Goal: Browse casually

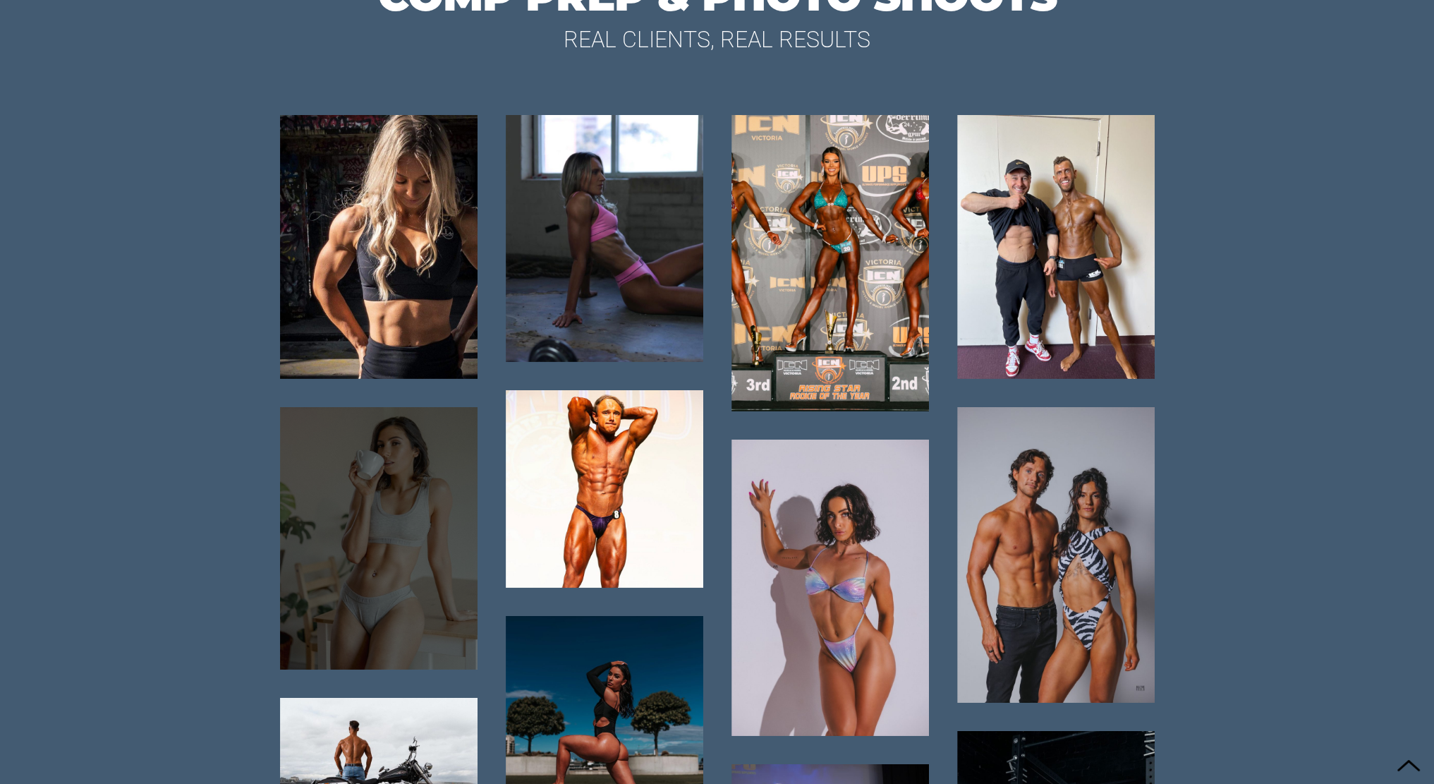
scroll to position [6215, 0]
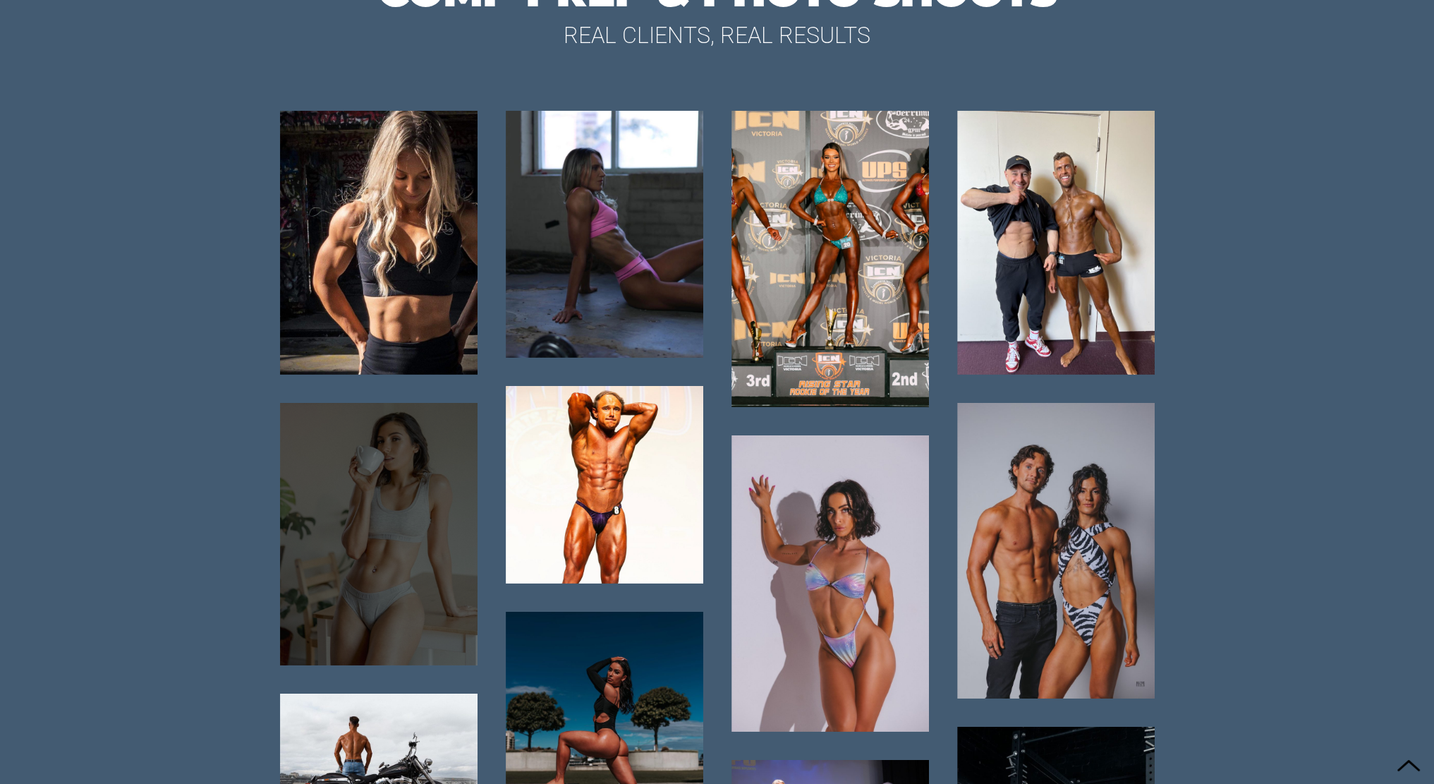
click at [361, 560] on div at bounding box center [379, 534] width 198 height 262
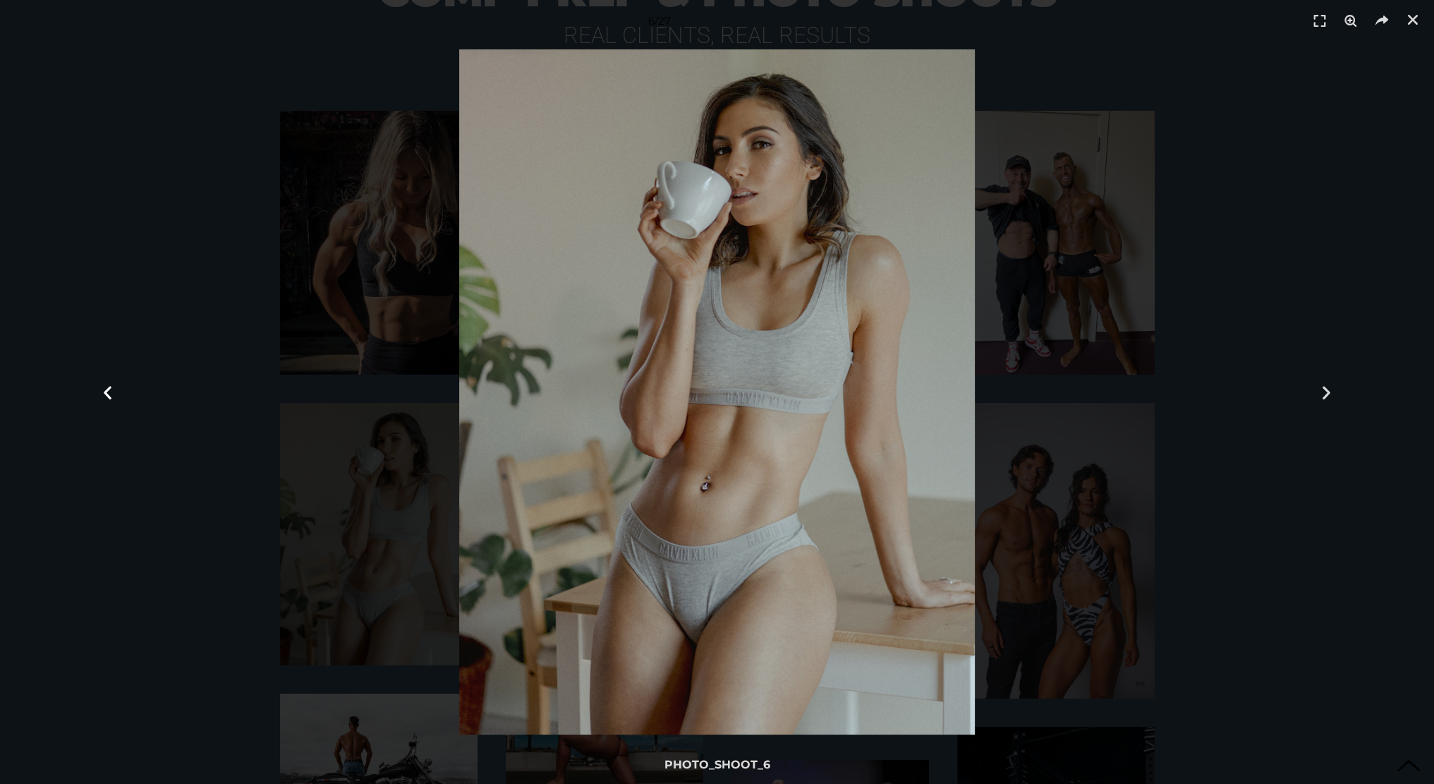
click at [32, 540] on div "Previous slide" at bounding box center [107, 392] width 215 height 784
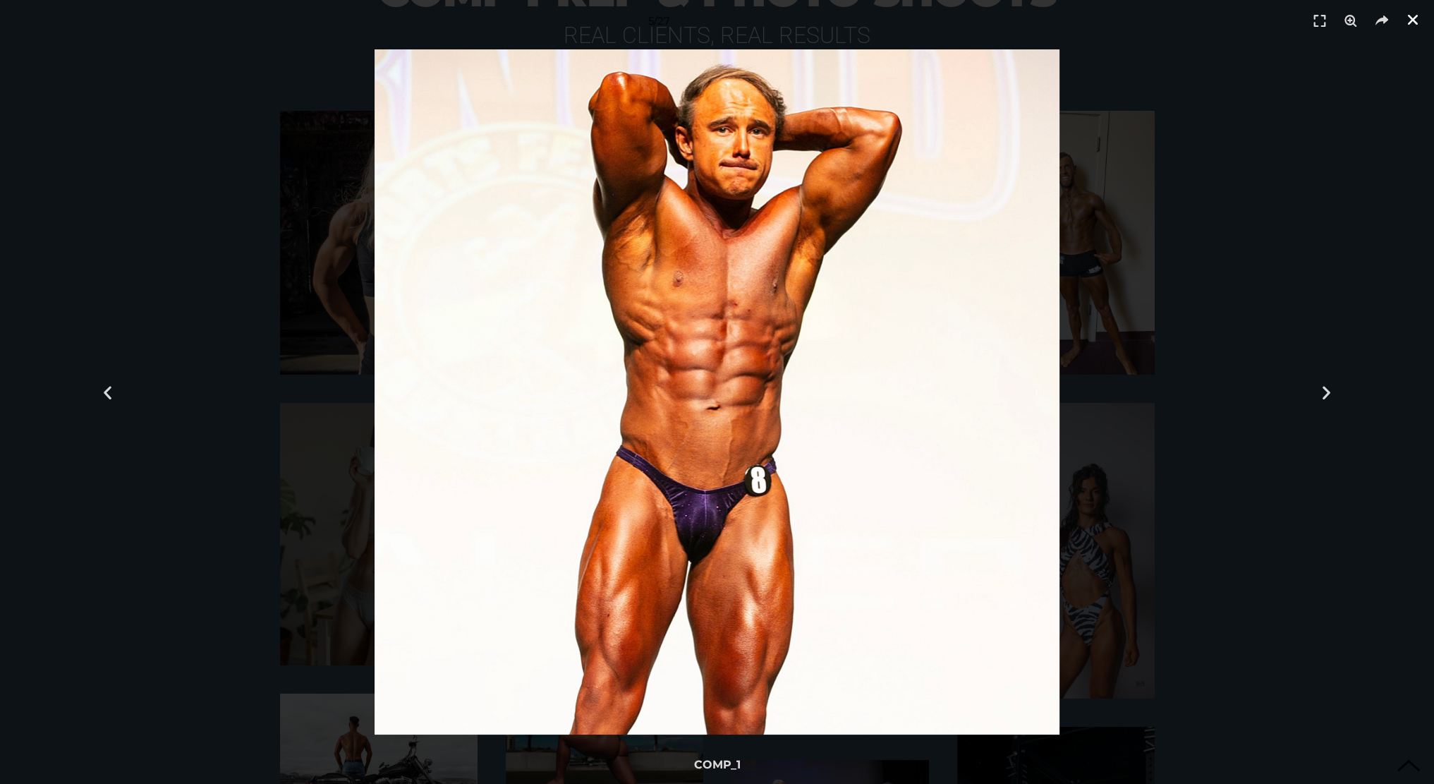
click at [1414, 25] on icon "Close (Esc)" at bounding box center [1413, 20] width 14 height 14
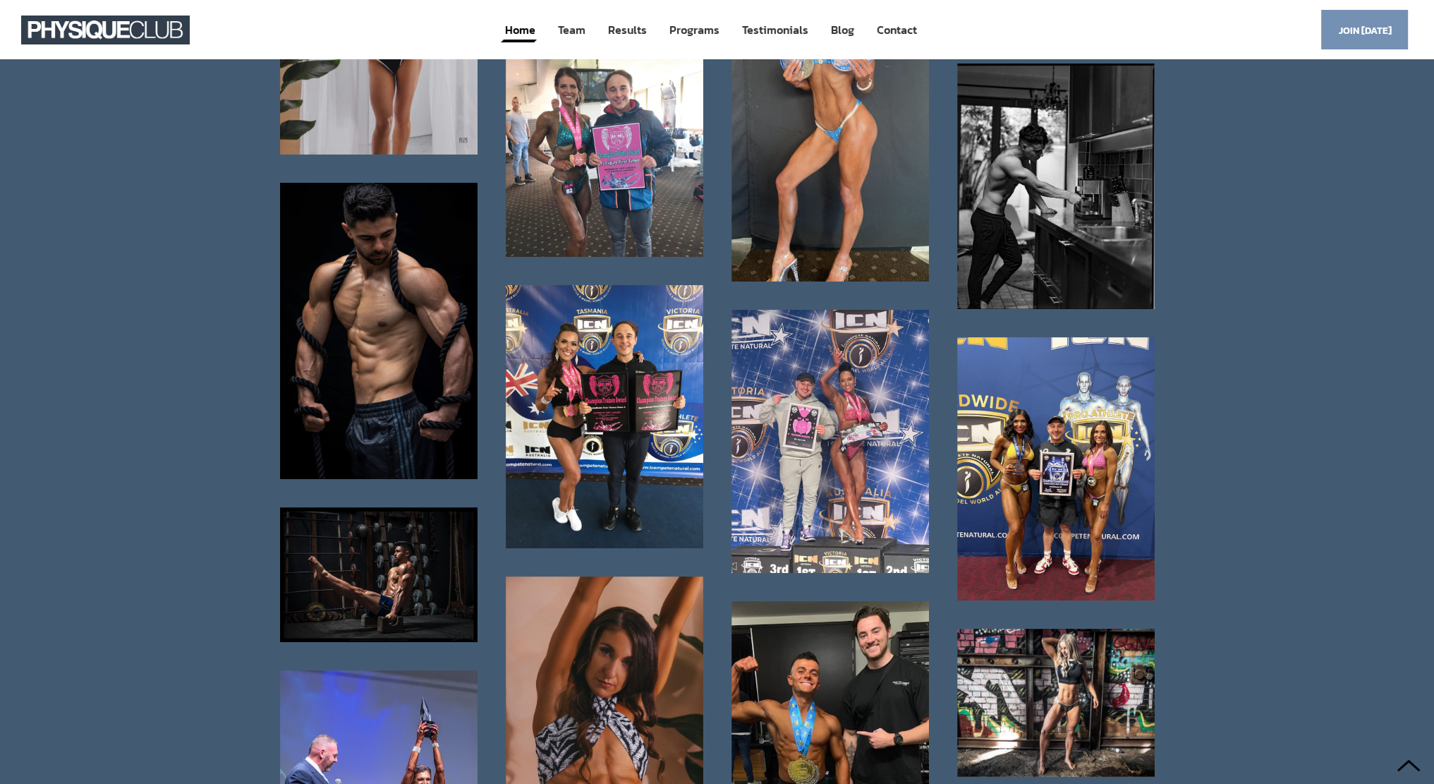
scroll to position [7061, 0]
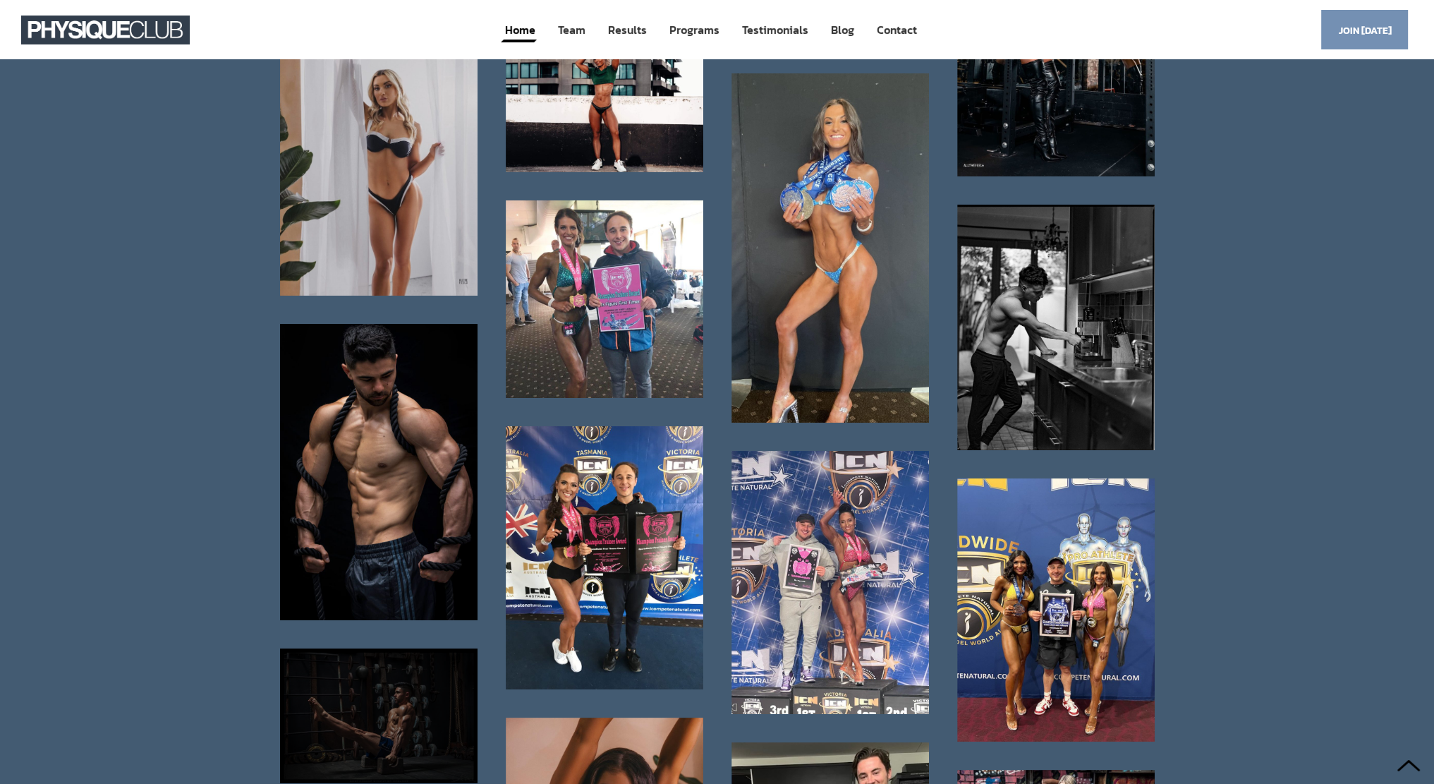
click at [426, 725] on div at bounding box center [379, 715] width 198 height 135
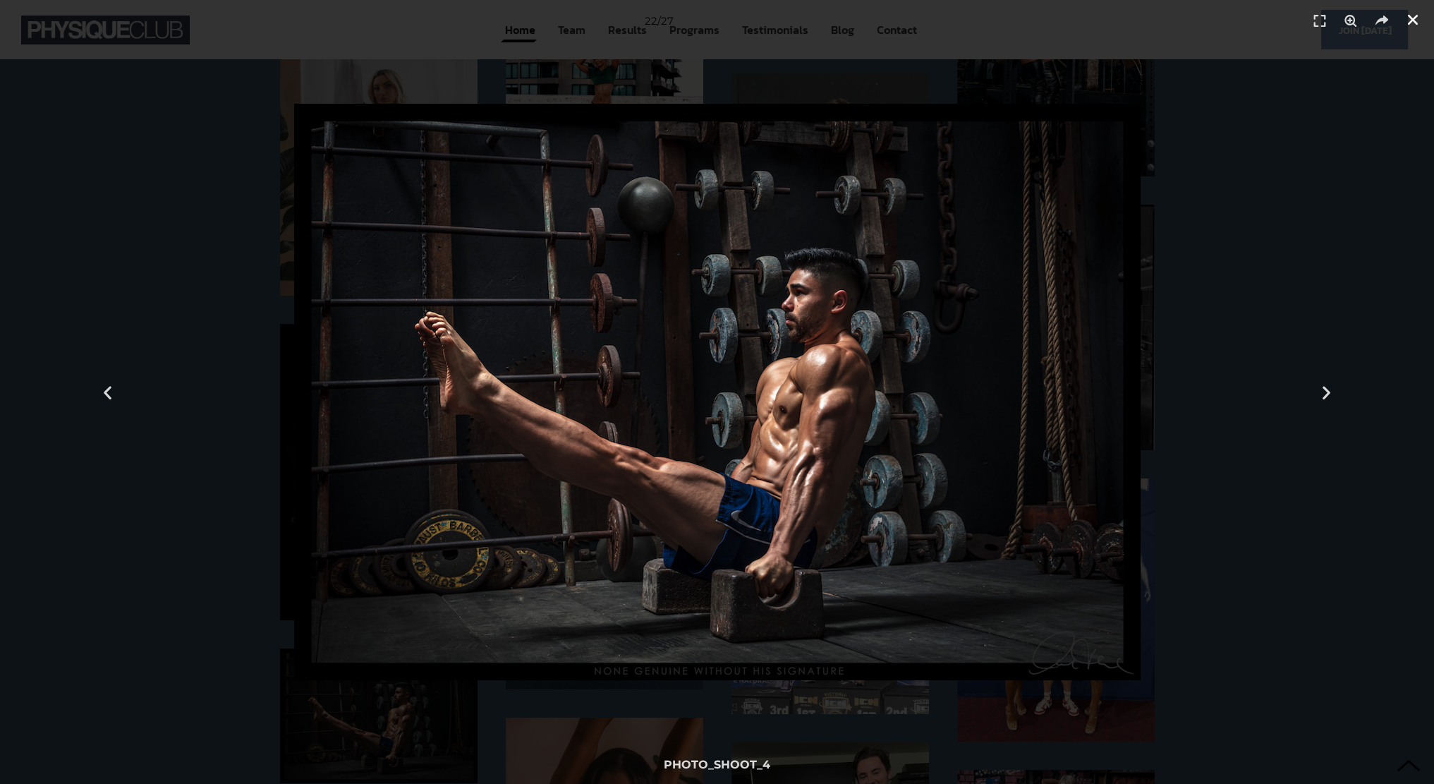
click at [1412, 18] on icon "Close (Esc)" at bounding box center [1413, 20] width 14 height 14
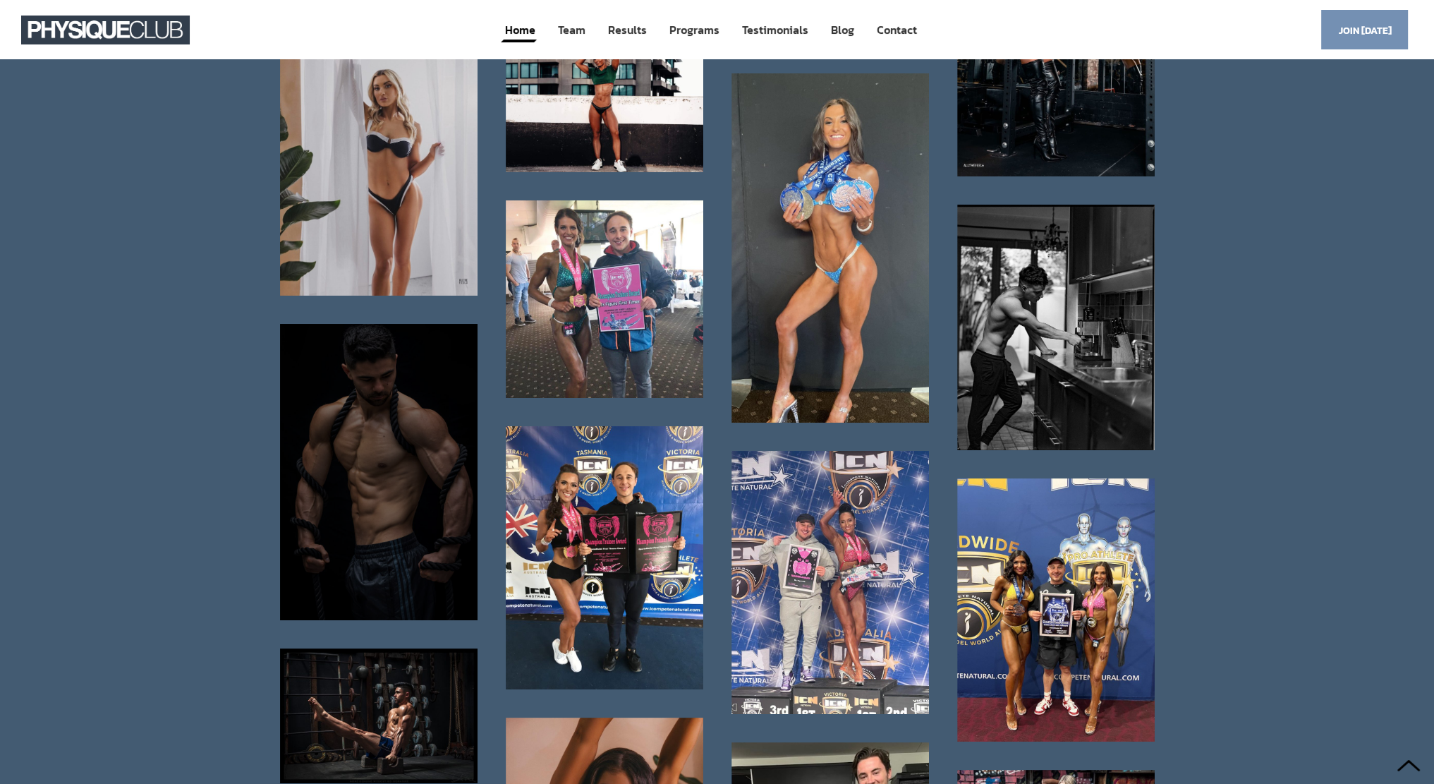
click at [415, 466] on div at bounding box center [379, 472] width 198 height 296
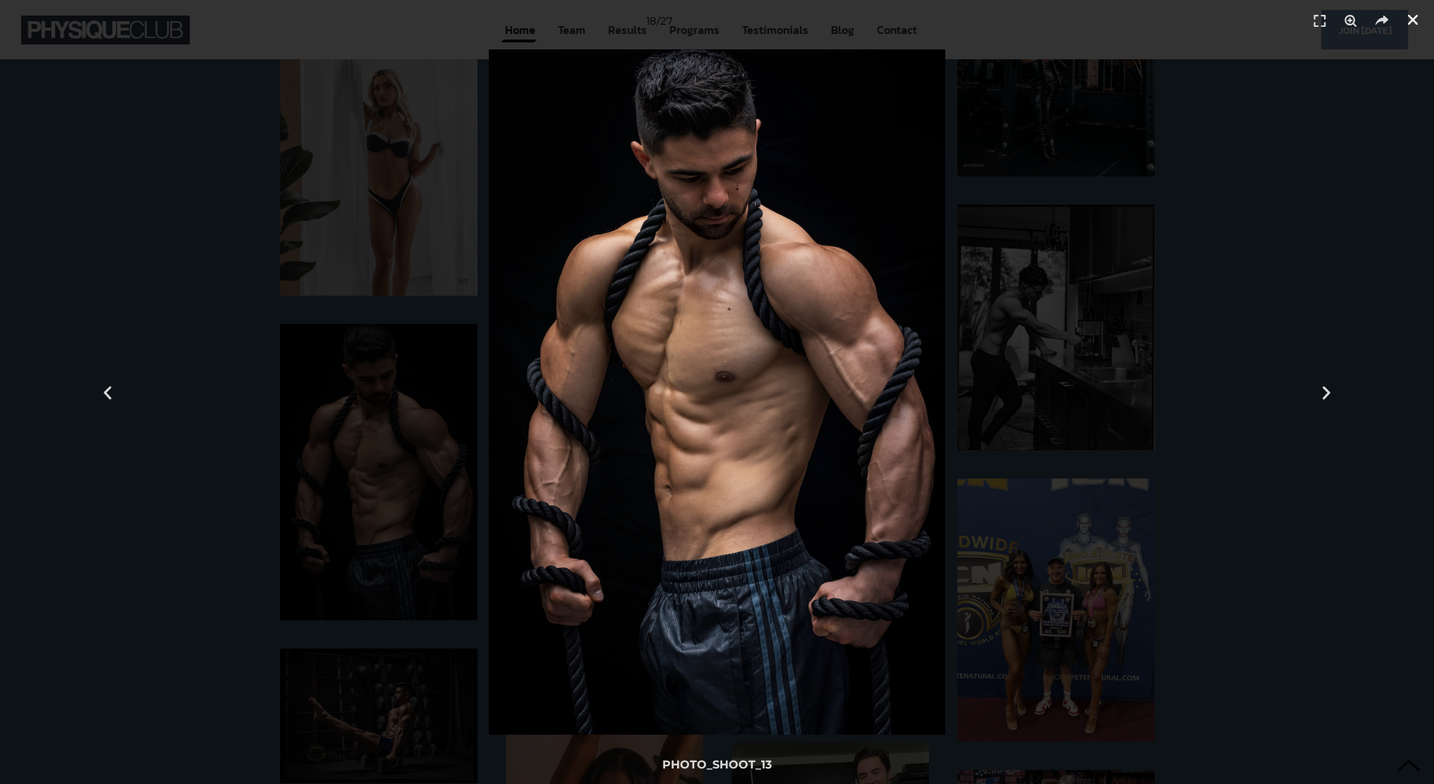
click at [1411, 18] on icon "Close (Esc)" at bounding box center [1413, 20] width 14 height 14
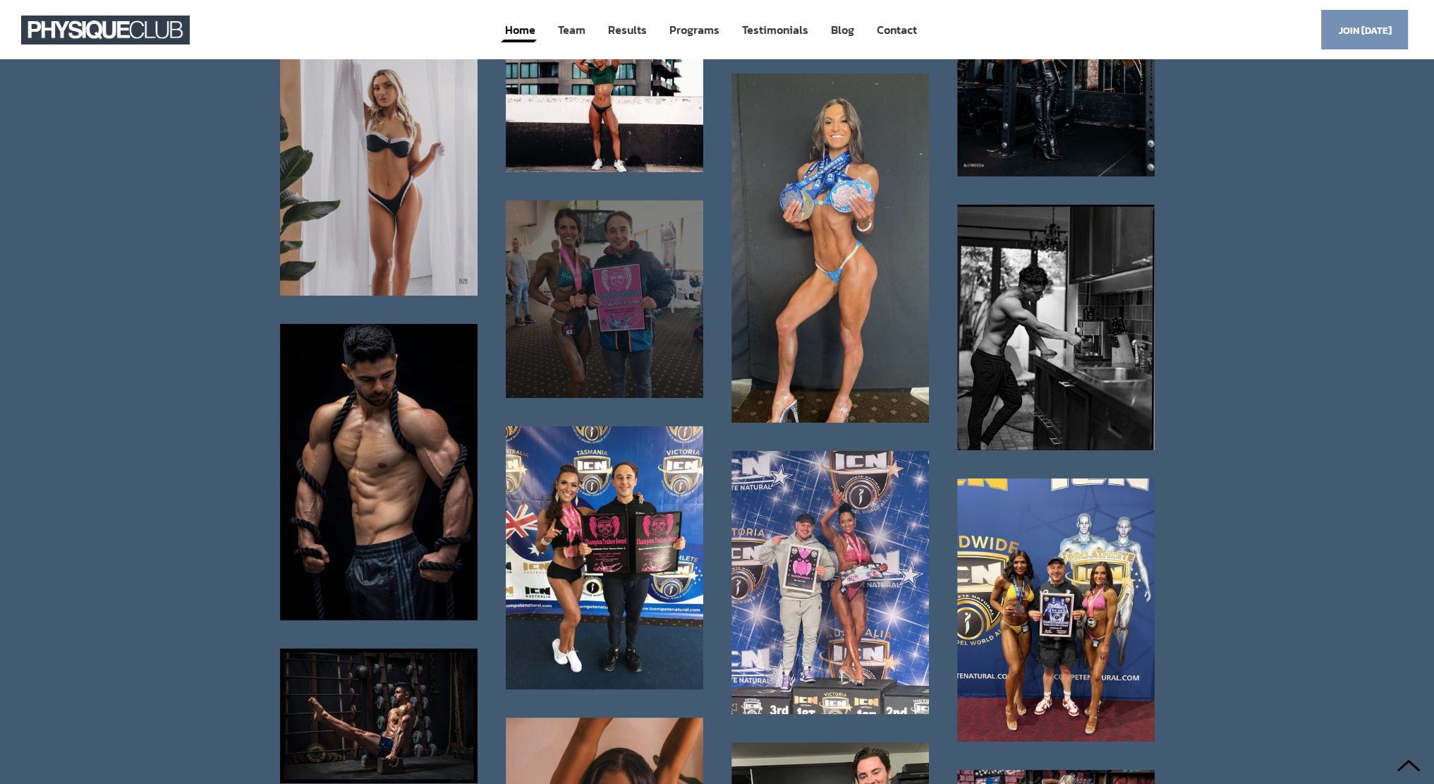
click at [591, 332] on div at bounding box center [605, 299] width 198 height 198
click at [609, 251] on div at bounding box center [605, 299] width 198 height 198
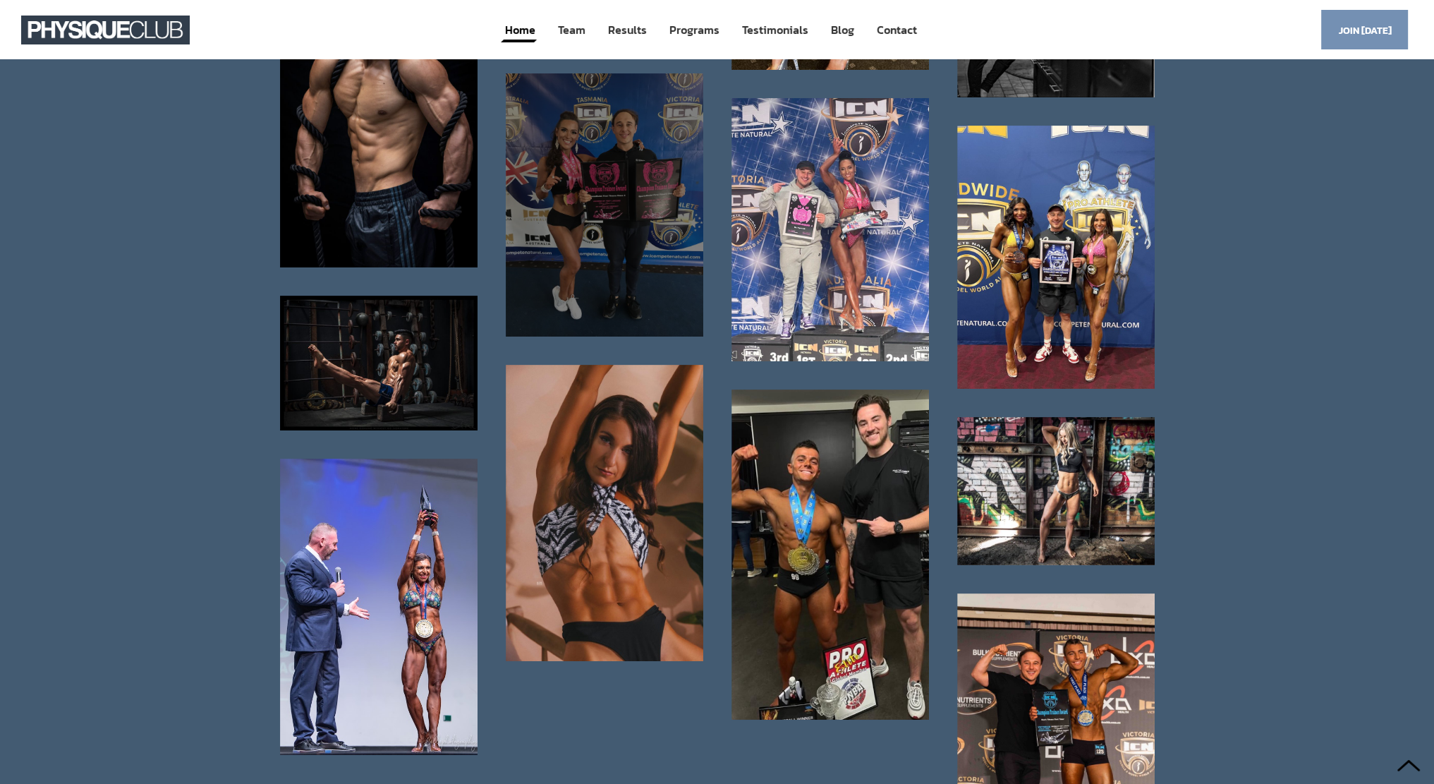
scroll to position [7555, 0]
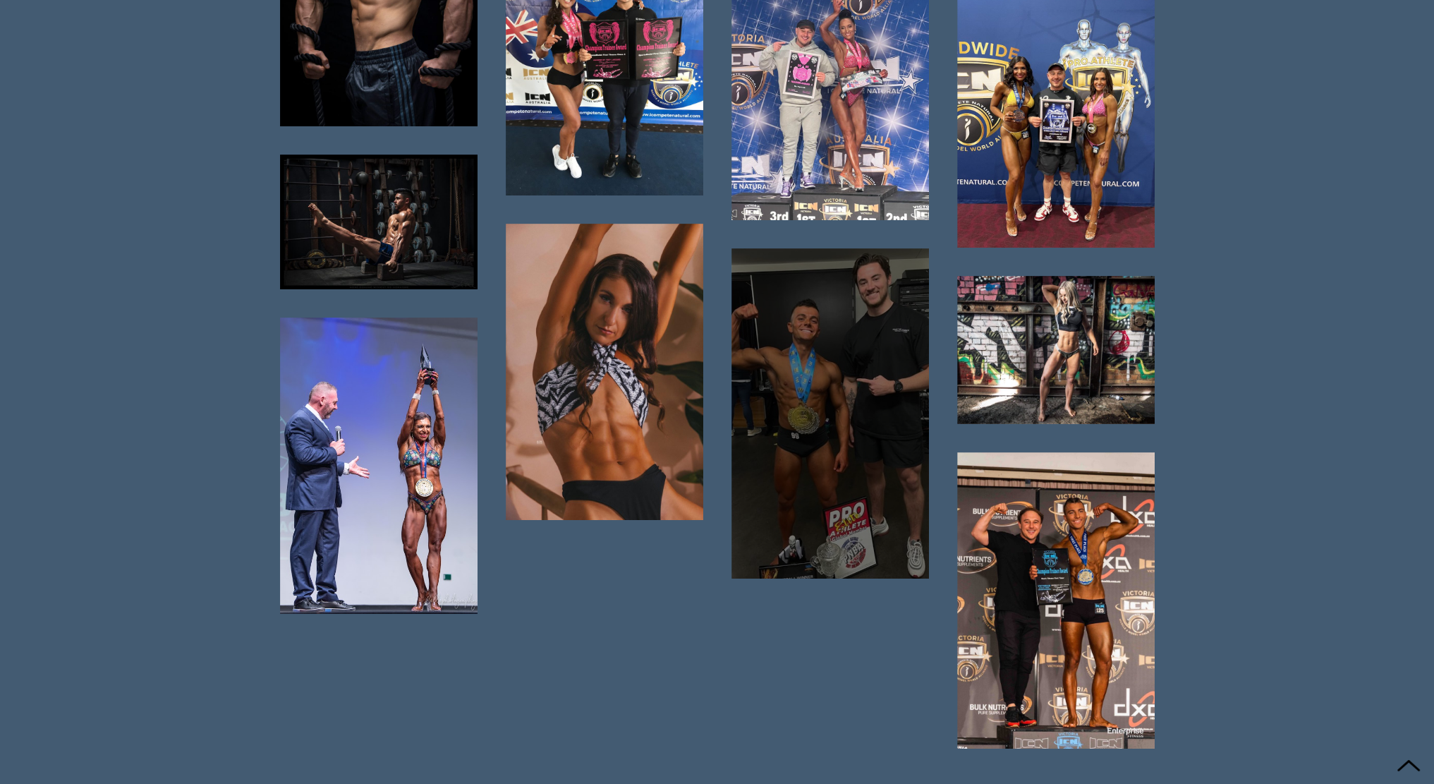
click at [894, 377] on div at bounding box center [831, 413] width 198 height 330
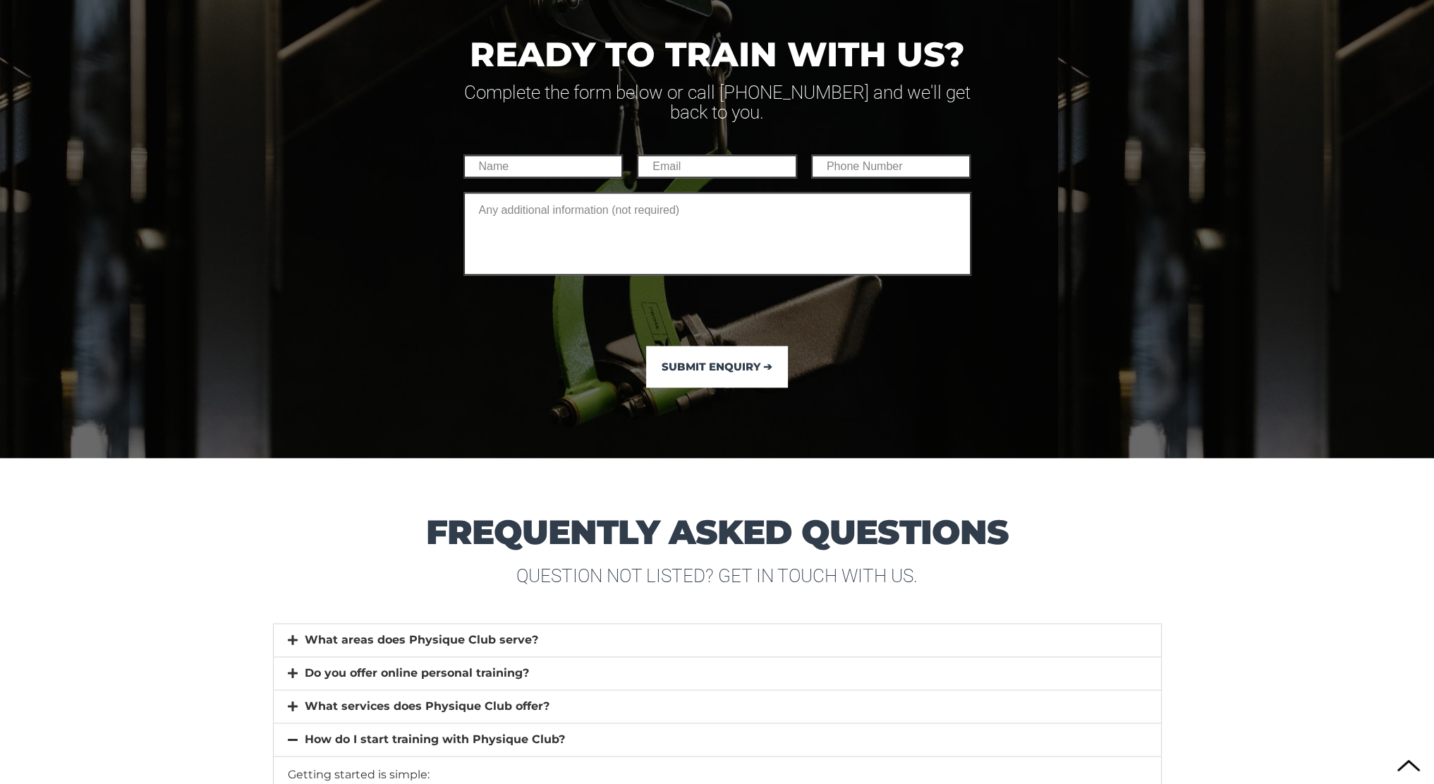
scroll to position [9883, 0]
